Goal: Transaction & Acquisition: Purchase product/service

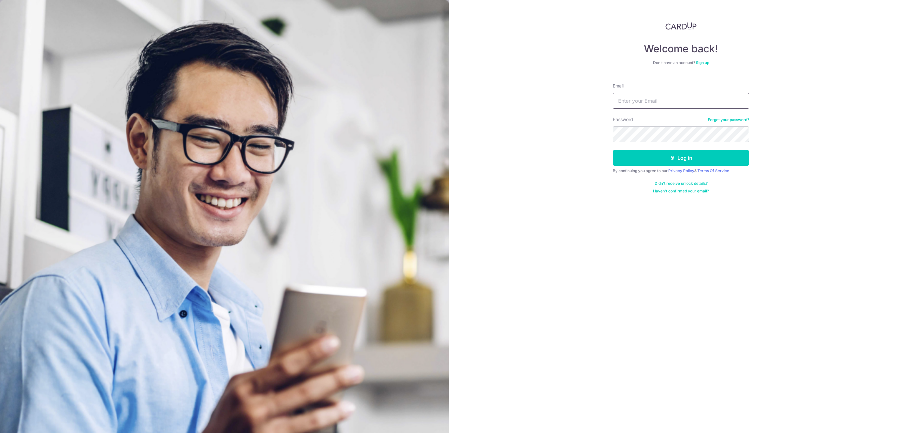
click at [642, 101] on input "Email" at bounding box center [681, 101] width 136 height 16
type input "account@elitesprings.com"
click at [613, 150] on button "Log in" at bounding box center [681, 158] width 136 height 16
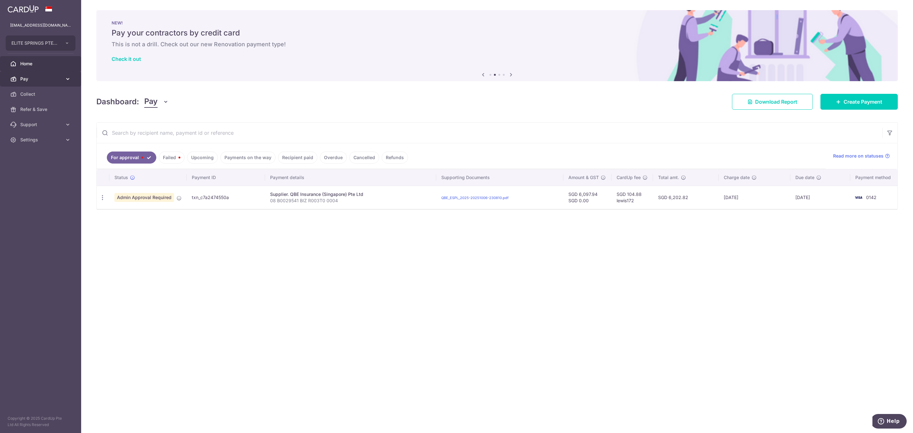
click at [54, 79] on span "Pay" at bounding box center [41, 79] width 42 height 6
click at [54, 90] on link "Payments" at bounding box center [40, 94] width 81 height 15
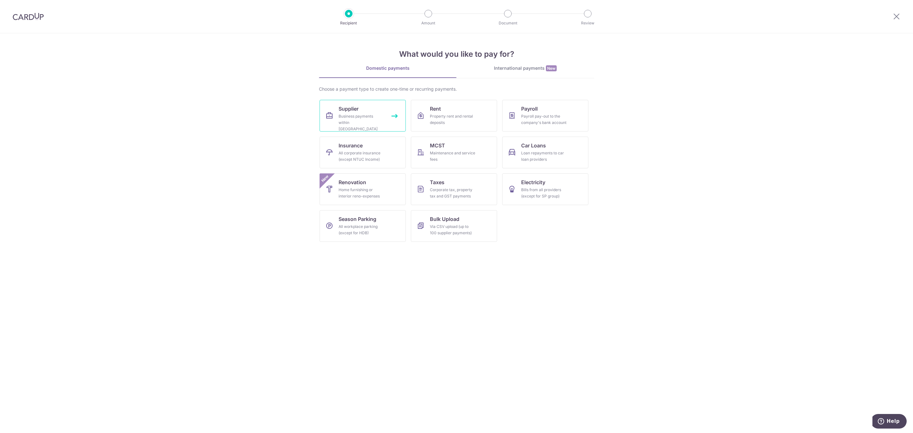
click at [346, 117] on div "Business payments within Singapore" at bounding box center [362, 122] width 46 height 19
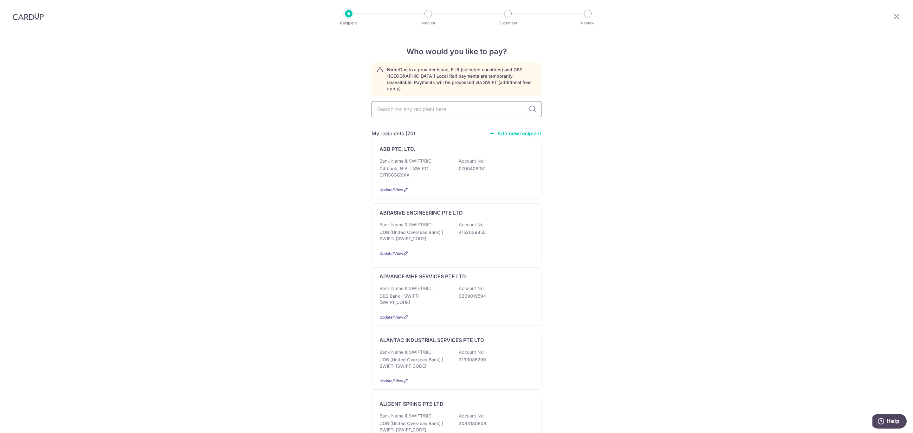
click at [416, 103] on input "text" at bounding box center [456, 109] width 170 height 16
type input "dhl"
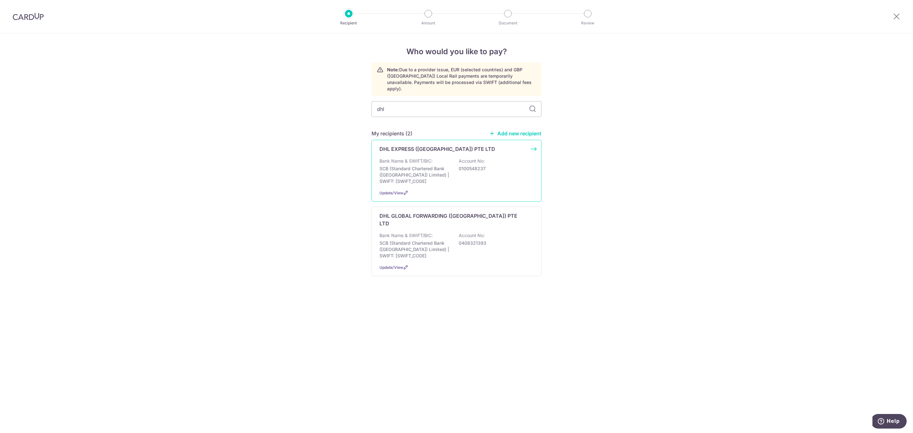
click at [441, 165] on p "SCB (Standard Chartered Bank (Singapore) Limited) | SWIFT: SCBLSG22XXX" at bounding box center [414, 174] width 71 height 19
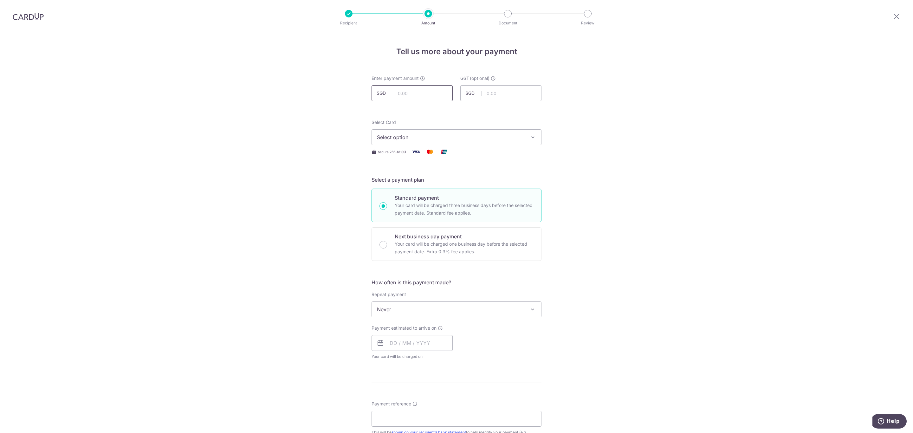
click at [409, 92] on input "text" at bounding box center [411, 93] width 81 height 16
type input "251.01"
type input "0.00"
click at [402, 138] on span "Select option" at bounding box center [451, 137] width 148 height 8
click at [420, 188] on link "**** 0142" at bounding box center [456, 182] width 169 height 15
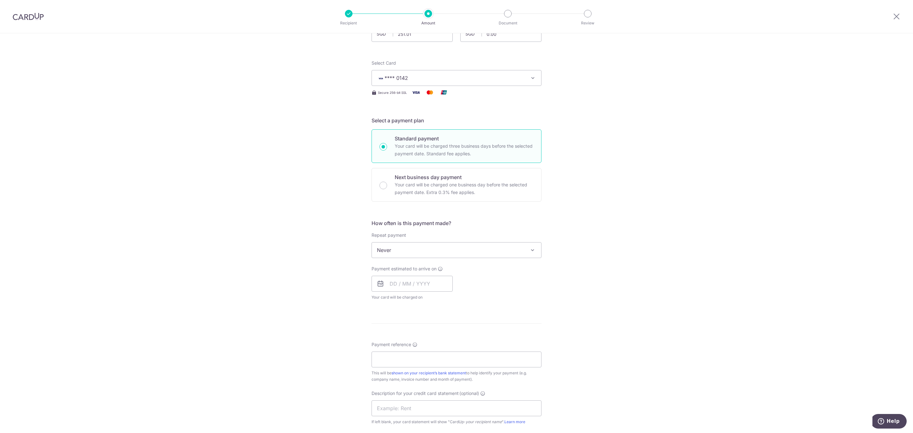
scroll to position [190, 0]
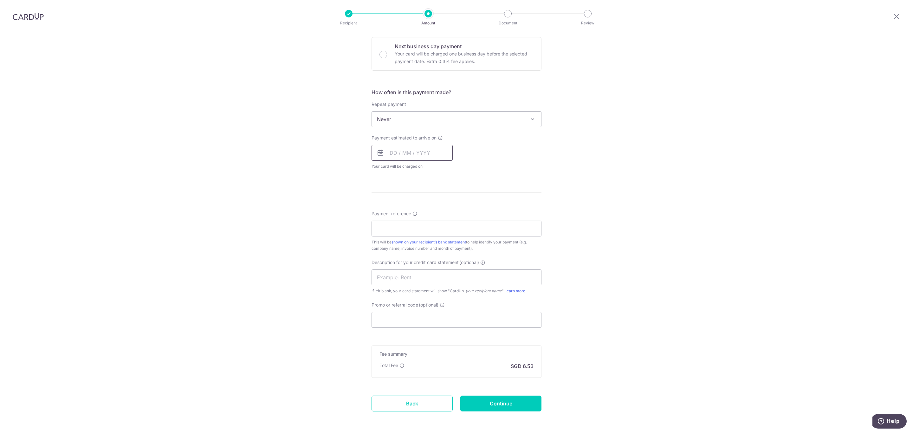
click at [402, 152] on input "text" at bounding box center [411, 153] width 81 height 16
click at [393, 224] on link "13" at bounding box center [397, 223] width 10 height 10
type input "13/10/2025"
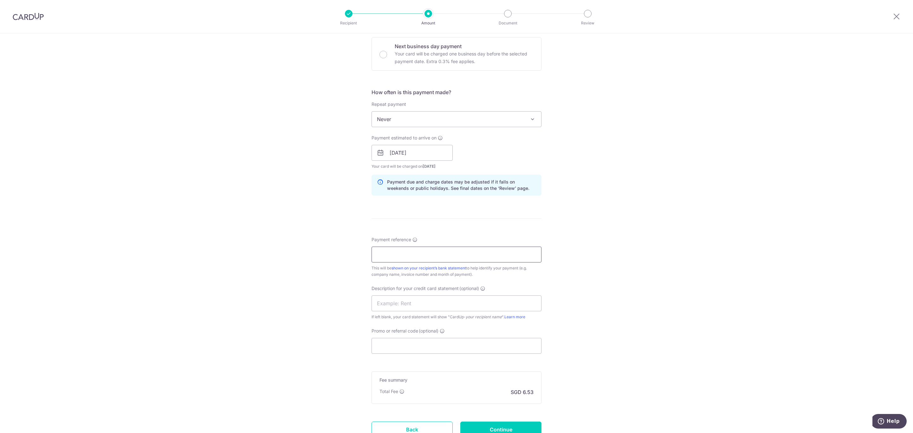
click at [388, 256] on input "Payment reference" at bounding box center [456, 255] width 170 height 16
click at [397, 257] on input "Payment reference" at bounding box center [456, 255] width 170 height 16
type input "DHL SEP 25"
click at [398, 307] on input "text" at bounding box center [456, 303] width 170 height 16
click at [387, 307] on input "text" at bounding box center [456, 303] width 170 height 16
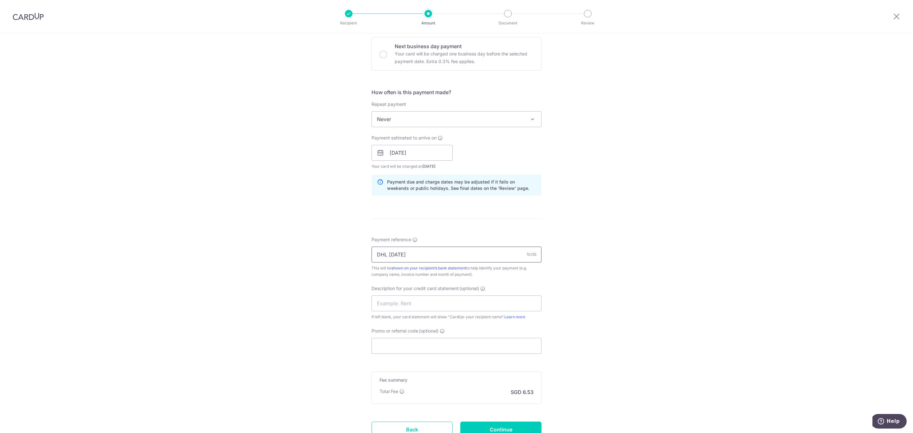
drag, startPoint x: 407, startPoint y: 257, endPoint x: 319, endPoint y: 242, distance: 89.9
click at [323, 243] on div "Tell us more about your payment Enter payment amount SGD 251.01 251.01 GST (opt…" at bounding box center [456, 164] width 913 height 642
click at [387, 306] on input "text" at bounding box center [456, 303] width 170 height 16
paste input "DHL SEP 25"
type input "DHL SEP 25"
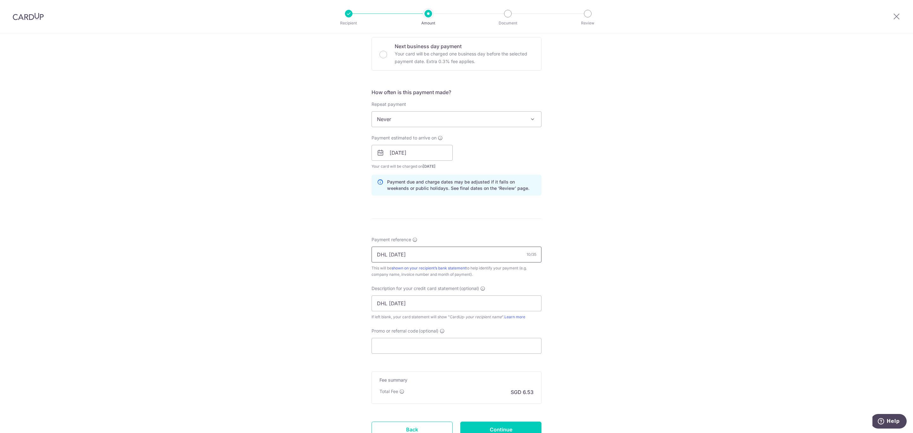
drag, startPoint x: 413, startPoint y: 256, endPoint x: 321, endPoint y: 250, distance: 91.5
click at [329, 250] on div "Tell us more about your payment Enter payment amount SGD 251.01 251.01 GST (opt…" at bounding box center [456, 164] width 913 height 642
click at [412, 261] on input "DHL SEP 25" at bounding box center [456, 255] width 170 height 16
drag, startPoint x: 418, startPoint y: 256, endPoint x: 325, endPoint y: 249, distance: 92.8
click at [348, 250] on div "Tell us more about your payment Enter payment amount SGD 251.01 251.01 GST (opt…" at bounding box center [456, 164] width 913 height 642
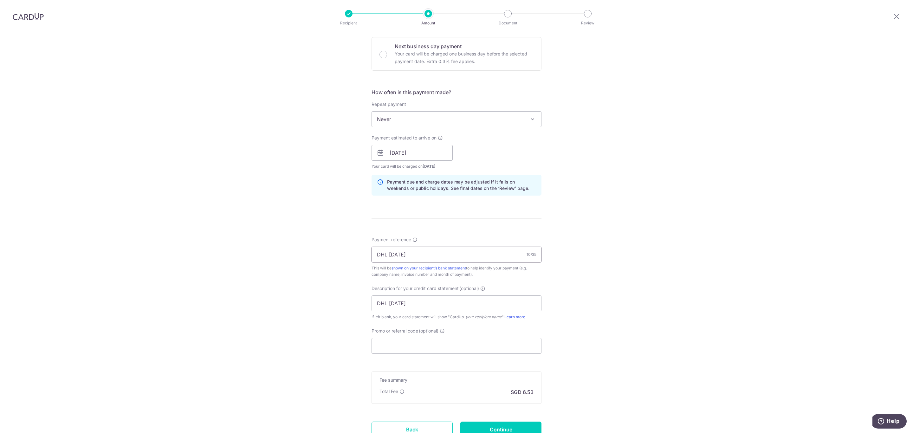
paste input "960352184"
type input "960352184"
click at [397, 349] on input "Promo or referral code (optional)" at bounding box center [456, 346] width 170 height 16
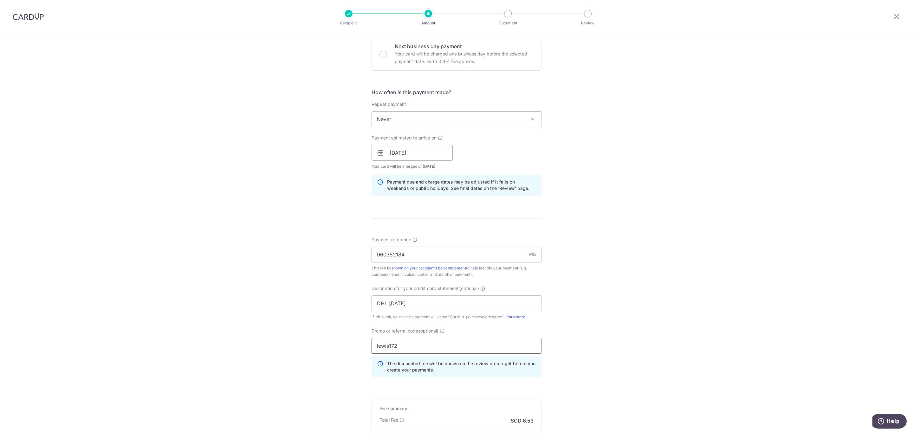
type input "lewis172"
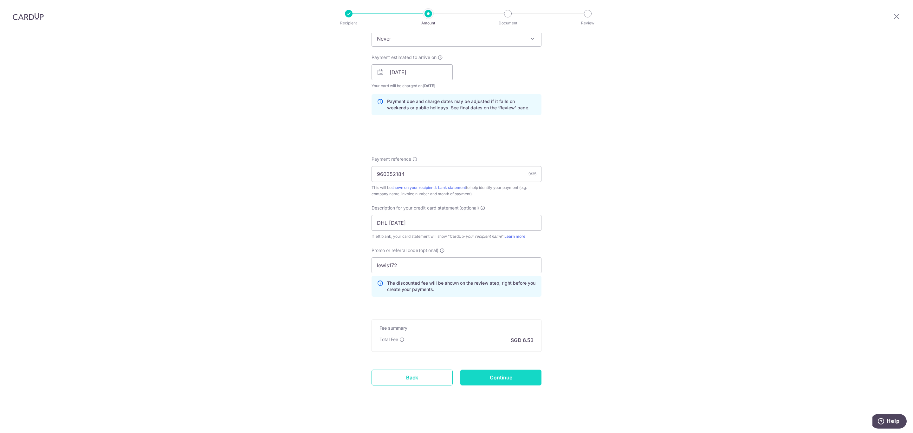
click at [506, 384] on input "Continue" at bounding box center [500, 378] width 81 height 16
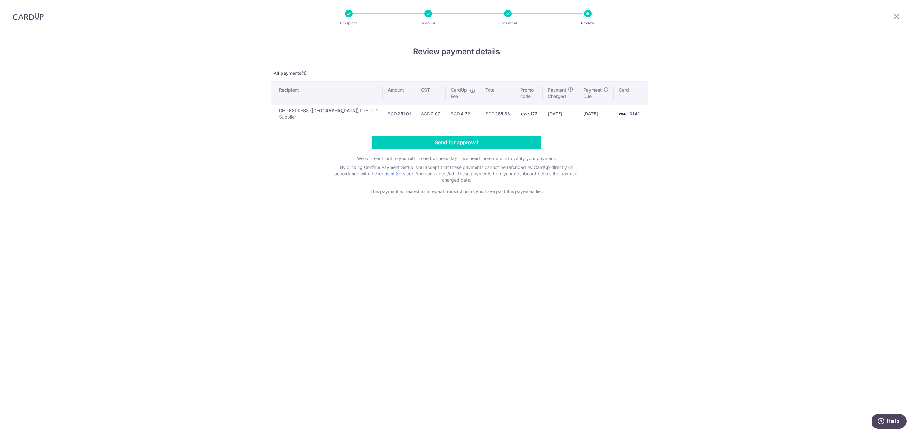
click at [263, 158] on div "Review payment details All payments(1) Recipient Amount GST CardUp Fee Total Pr…" at bounding box center [456, 233] width 913 height 400
click at [483, 143] on input "Send for approval" at bounding box center [456, 142] width 170 height 13
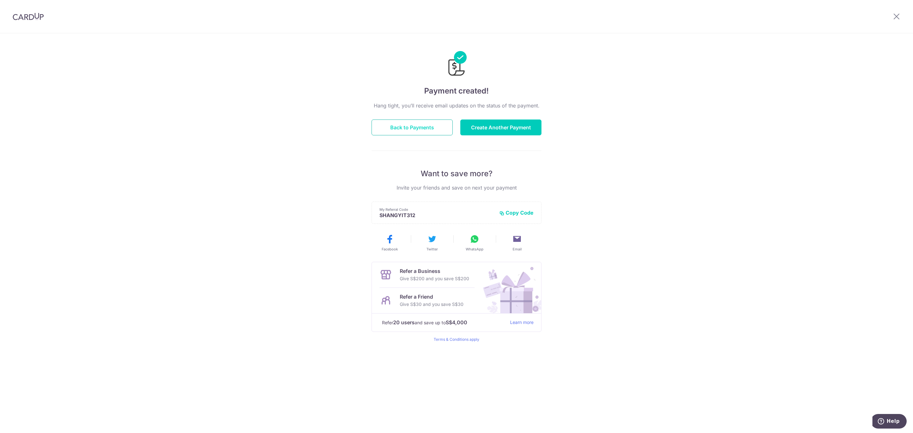
click at [418, 130] on button "Back to Payments" at bounding box center [411, 127] width 81 height 16
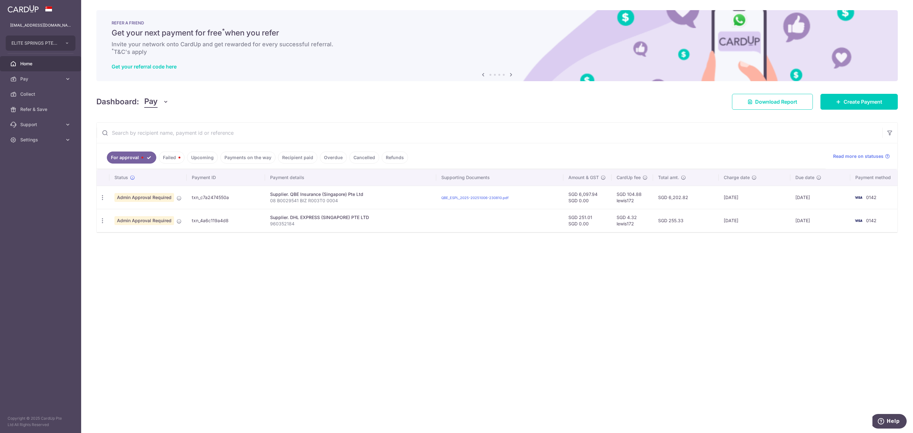
click at [167, 158] on link "Failed" at bounding box center [172, 158] width 26 height 12
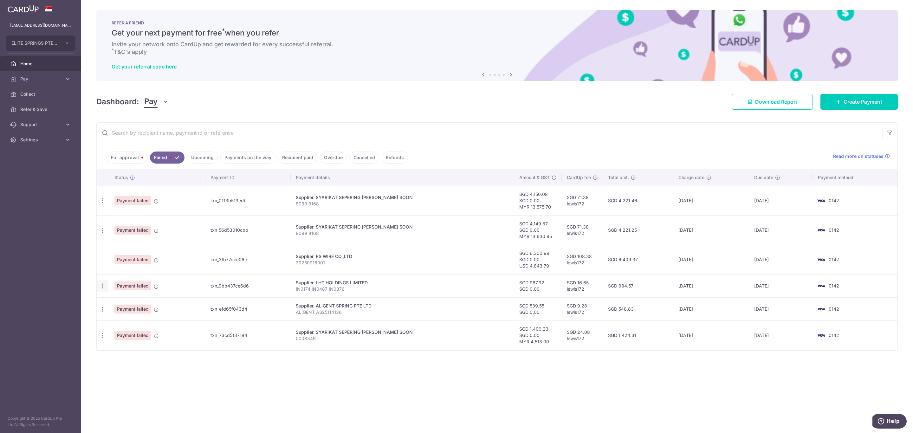
click at [105, 287] on icon "button" at bounding box center [102, 286] width 7 height 7
click at [70, 288] on aside "account@elitesprings.com ELITE SPRINGS PTE. LTD. ELITE SPRINGS PTE. LTD. Home P…" at bounding box center [40, 216] width 81 height 433
click at [208, 160] on link "Upcoming" at bounding box center [202, 158] width 31 height 12
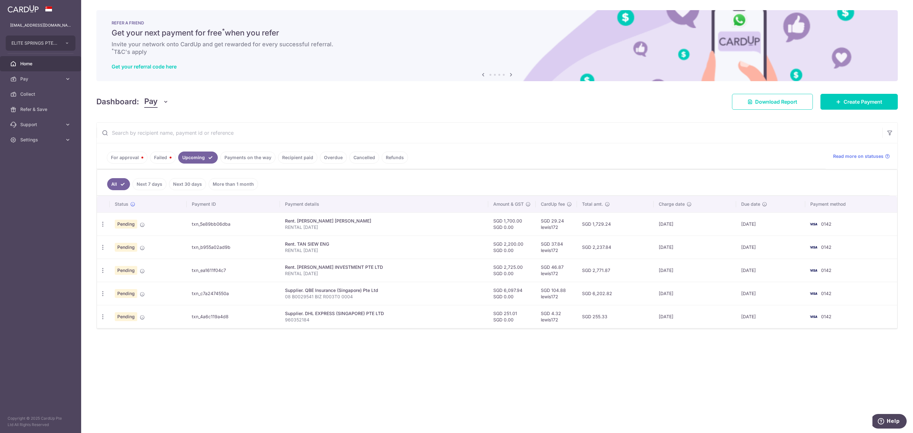
click at [167, 162] on link "Failed" at bounding box center [163, 158] width 26 height 12
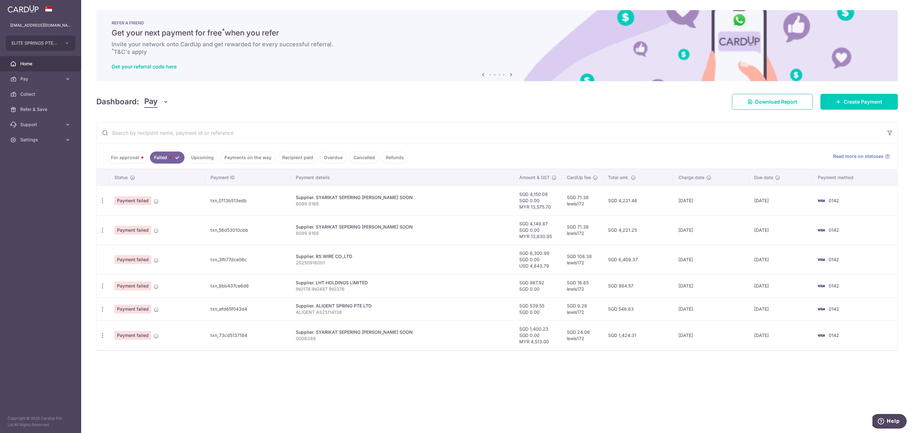
click at [133, 161] on link "For approval" at bounding box center [127, 158] width 41 height 12
